Goal: Information Seeking & Learning: Learn about a topic

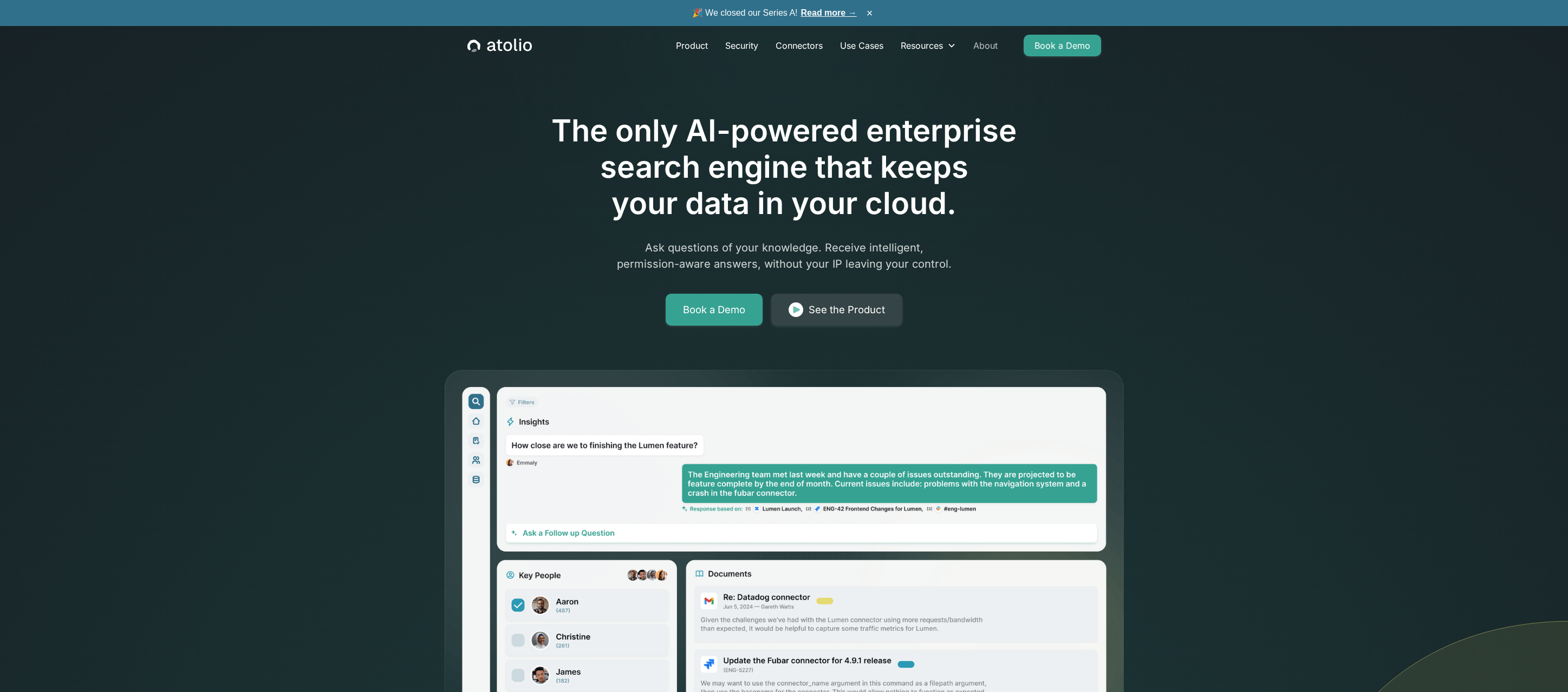
click at [990, 45] on link "About" at bounding box center [986, 46] width 41 height 22
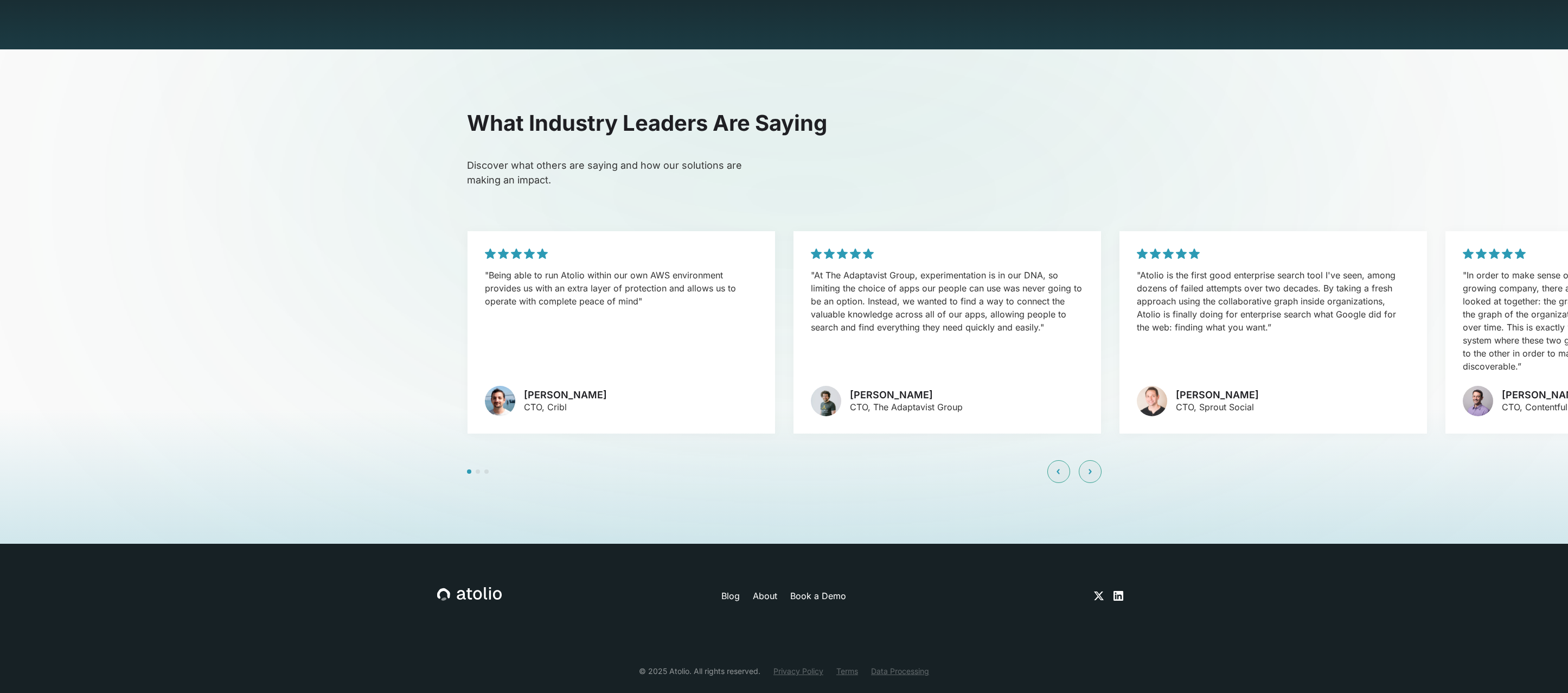
scroll to position [2620, 0]
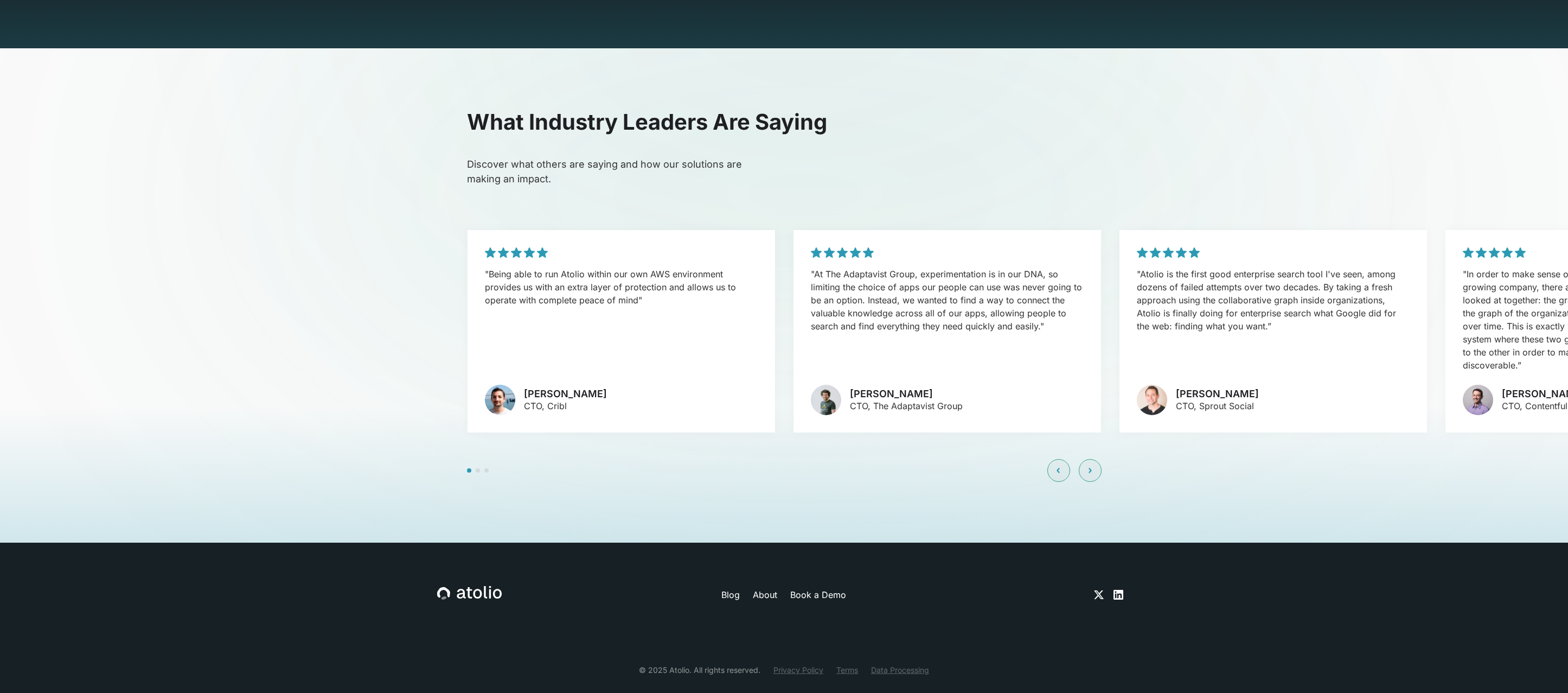
click at [765, 588] on link "About" at bounding box center [765, 595] width 24 height 13
